Goal: Check status

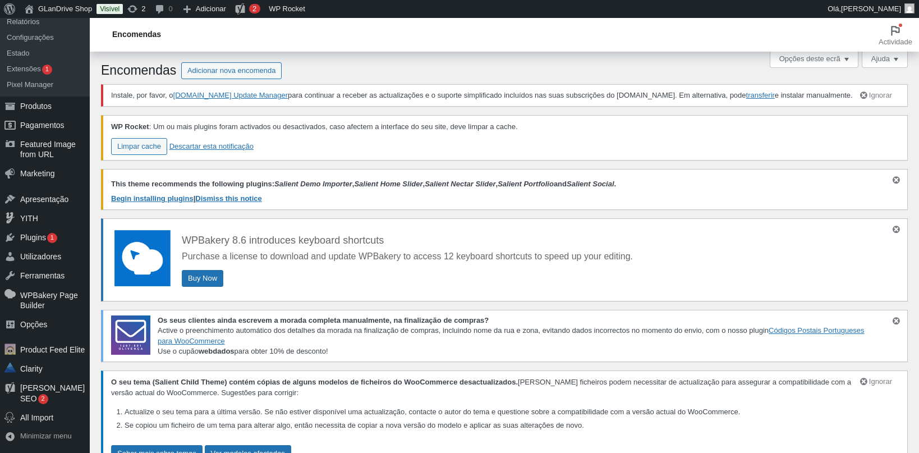
scroll to position [467, 0]
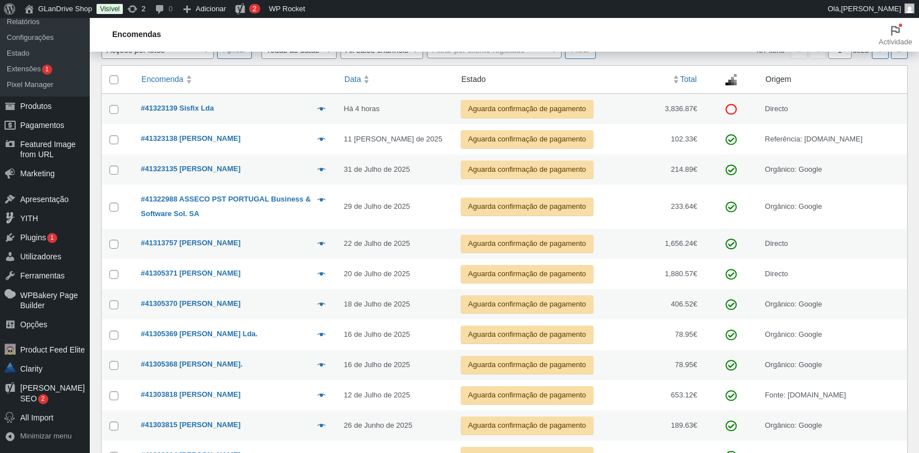
click at [224, 154] on td "Visualizar #41323138 Soraia luz 11 de Agosto de 2025 Aguarda confirmação de pag…" at bounding box center [235, 139] width 203 height 30
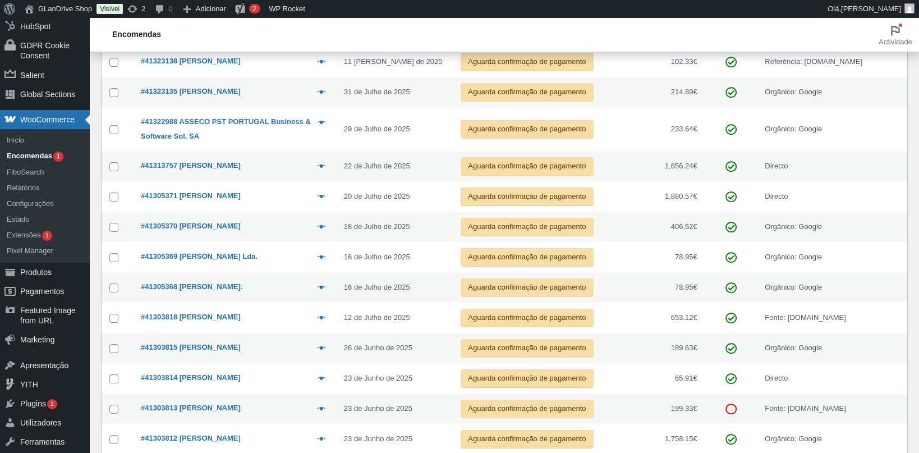
scroll to position [467, 0]
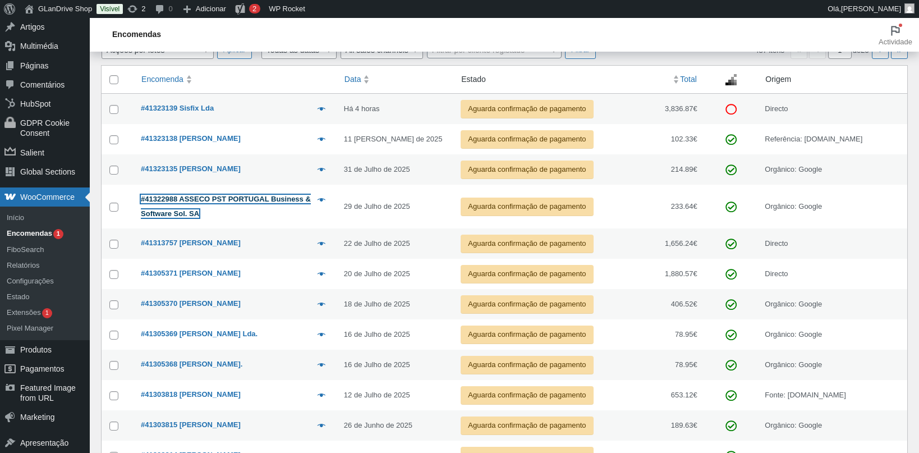
click at [256, 218] on strong "#41322988 ASSECO PST PORTUGAL Business & Software Sol. SA" at bounding box center [226, 206] width 170 height 23
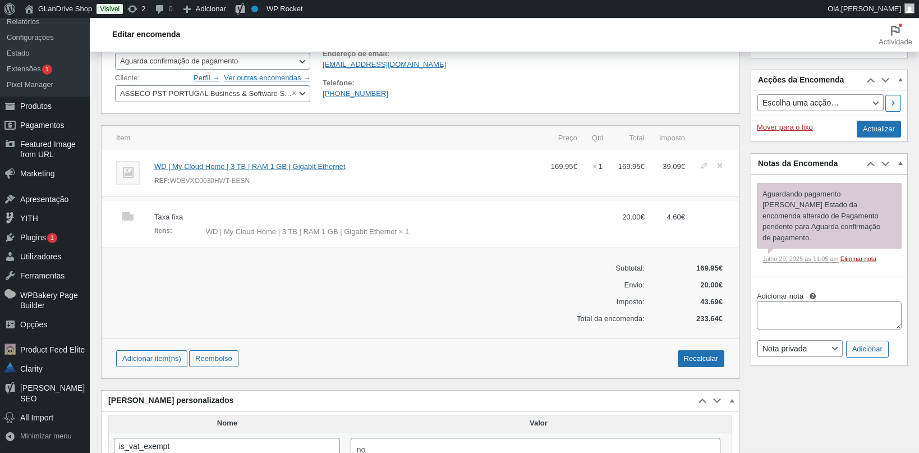
scroll to position [544, 0]
drag, startPoint x: 0, startPoint y: 0, endPoint x: 171, endPoint y: 186, distance: 252.9
click at [171, 186] on div "REF: WDBVXC0030HWT-EESN" at bounding box center [345, 181] width 382 height 11
copy div "WDBVXC0030HWT-EESN"
